Goal: Transaction & Acquisition: Purchase product/service

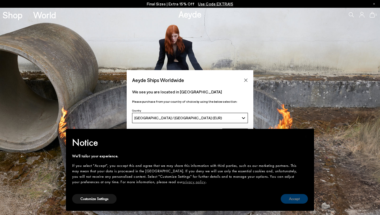
click at [294, 199] on button "Accept" at bounding box center [294, 199] width 27 height 10
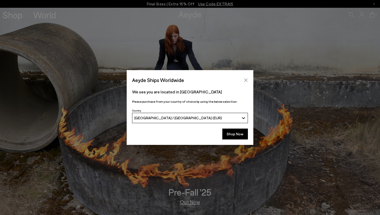
click at [247, 80] on icon "Close" at bounding box center [246, 80] width 4 height 4
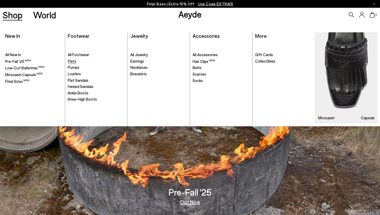
click at [72, 61] on span "Flats" at bounding box center [72, 61] width 9 height 5
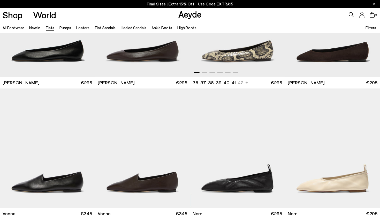
scroll to position [262, 0]
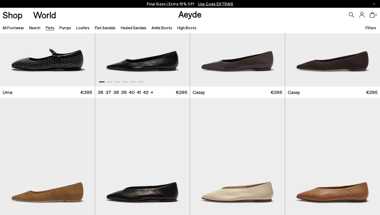
scroll to position [795, 0]
